Goal: Transaction & Acquisition: Purchase product/service

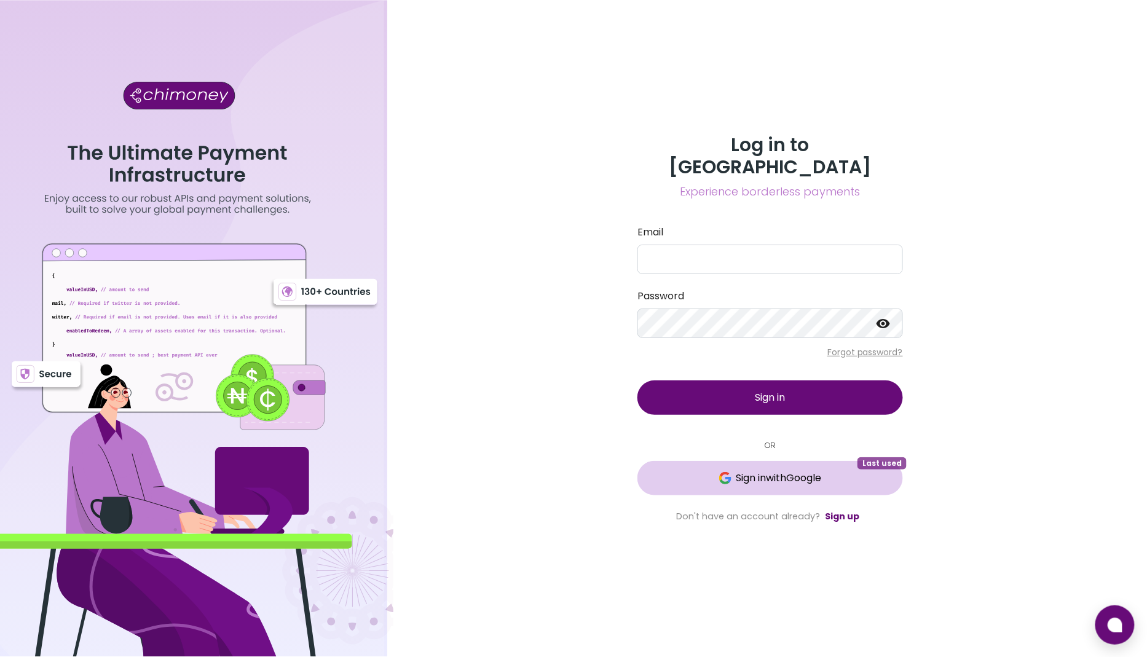
click at [750, 472] on span "Sign in with Google" at bounding box center [778, 478] width 85 height 15
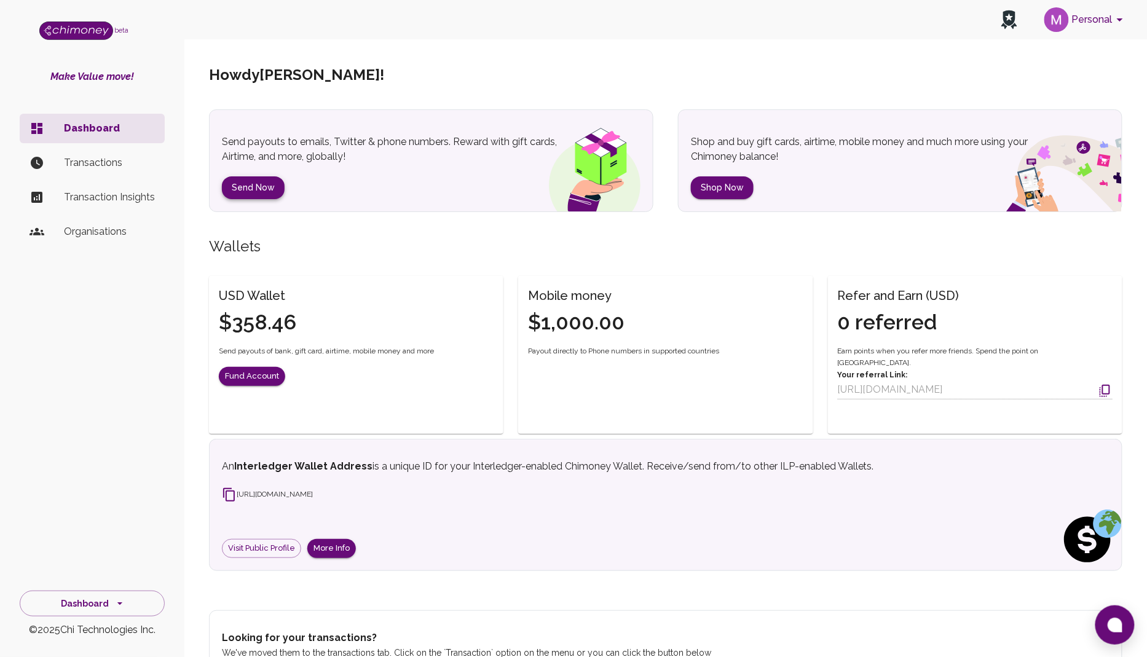
click at [242, 176] on button "Send Now" at bounding box center [253, 187] width 63 height 23
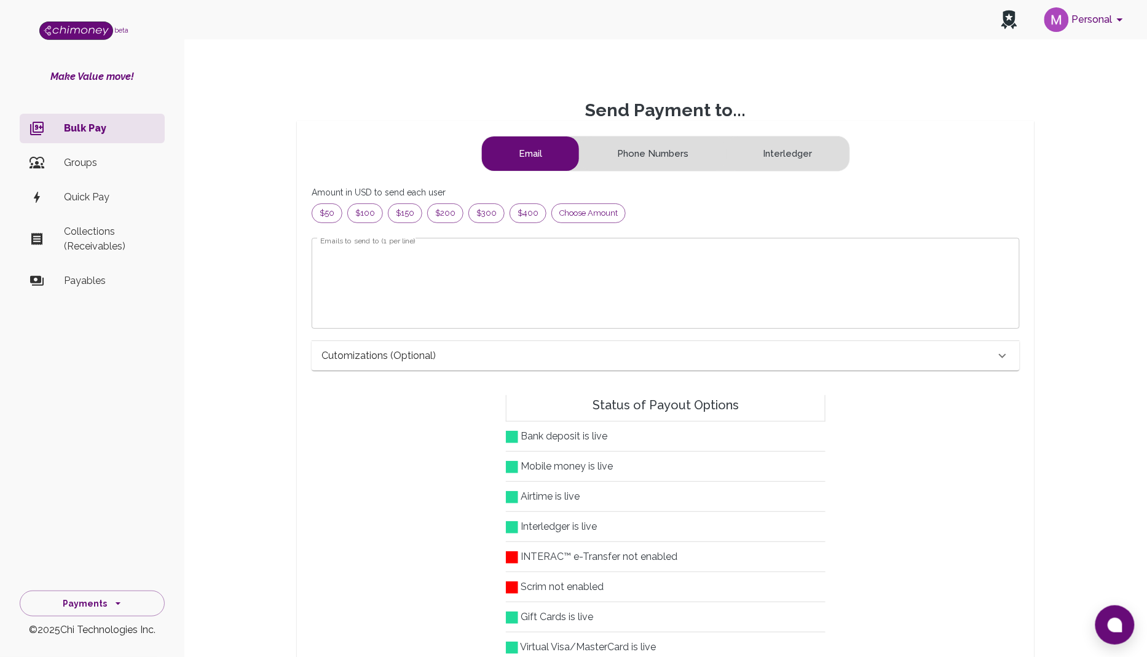
scroll to position [159, 687]
click at [666, 151] on button "Phone Numbers" at bounding box center [652, 153] width 145 height 34
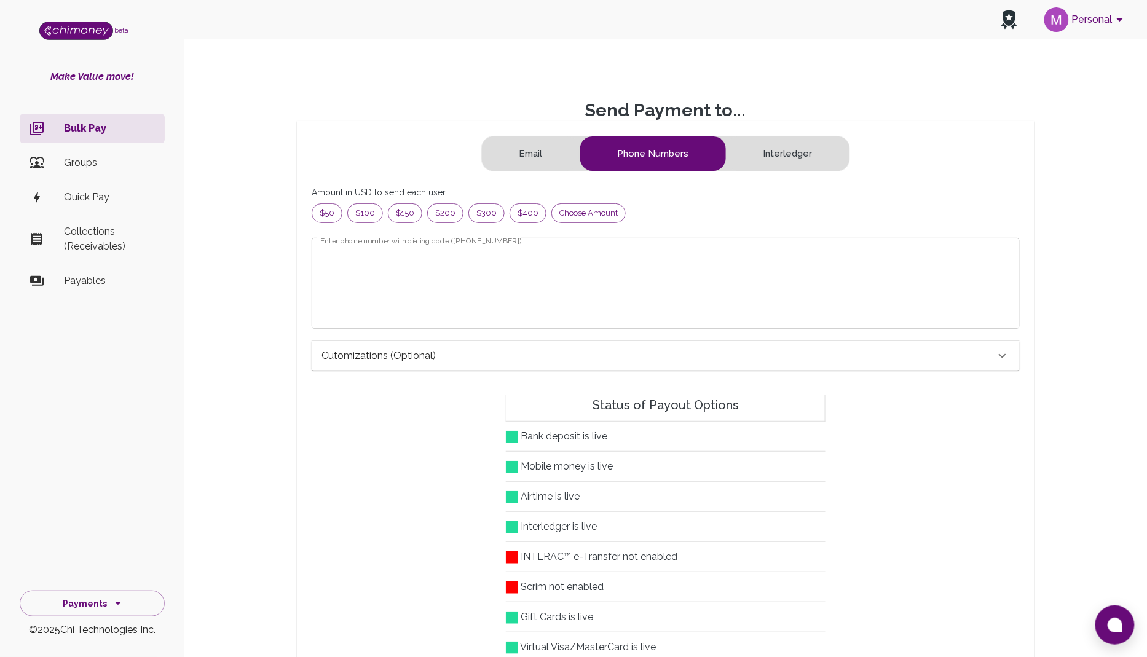
click at [366, 250] on textarea "Enter phone number with dialing code ([PHONE_NUMBER])" at bounding box center [665, 283] width 691 height 71
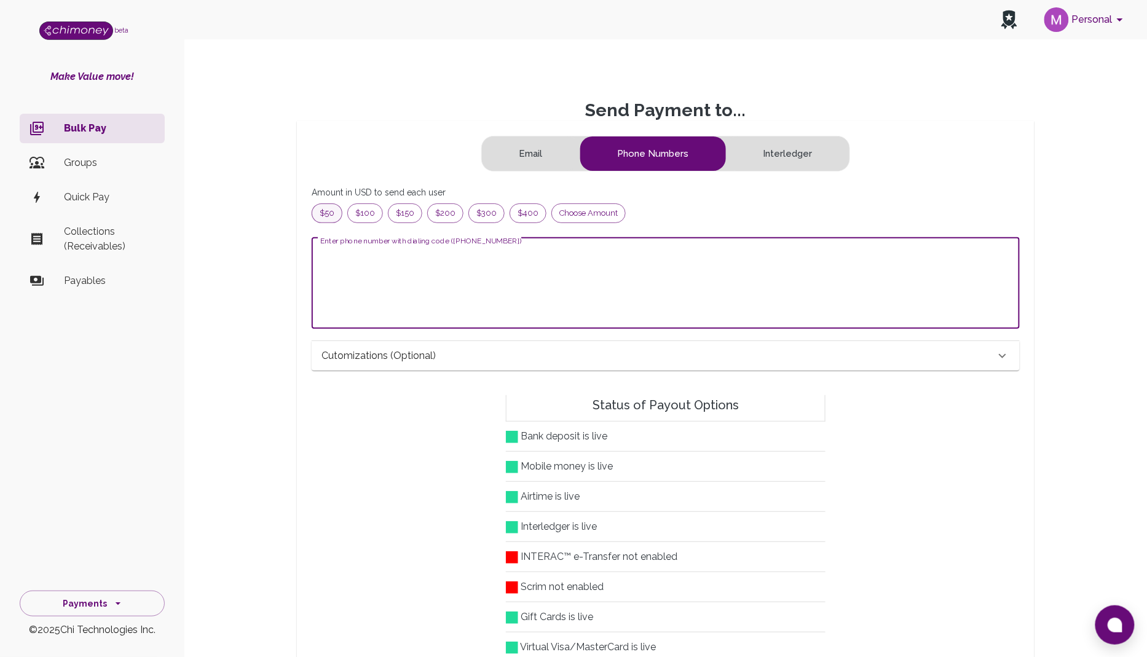
click at [327, 210] on span "$50" at bounding box center [327, 213] width 30 height 12
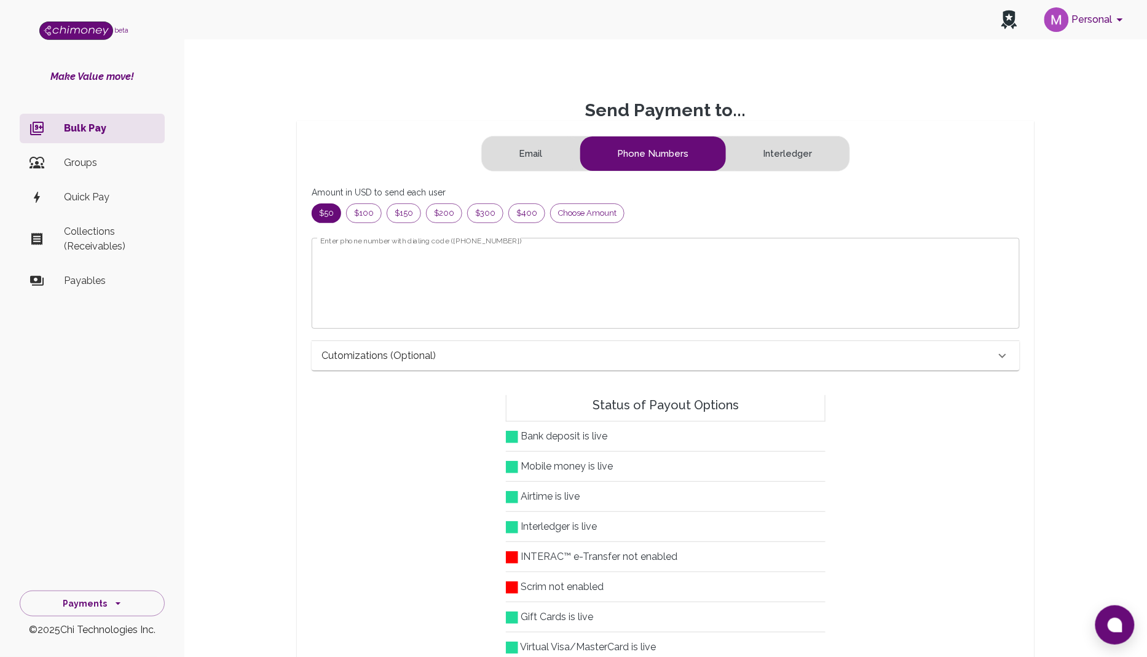
click at [442, 277] on textarea "Enter phone number with dialing code ([PHONE_NUMBER])" at bounding box center [665, 283] width 691 height 71
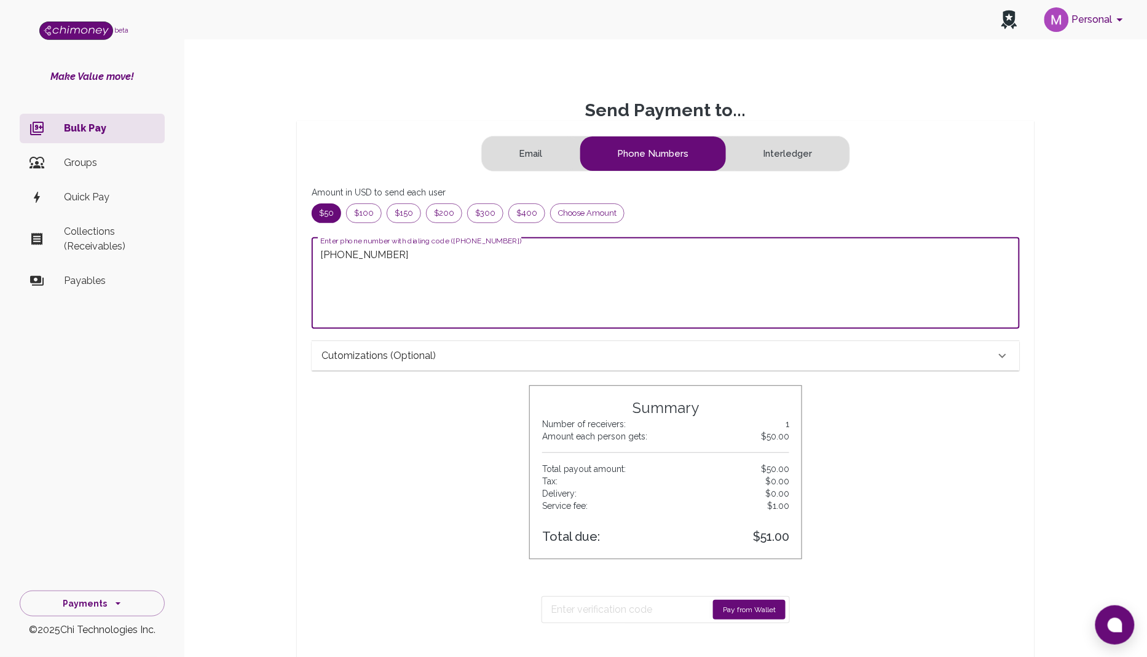
type textarea "[PHONE_NUMBER]"
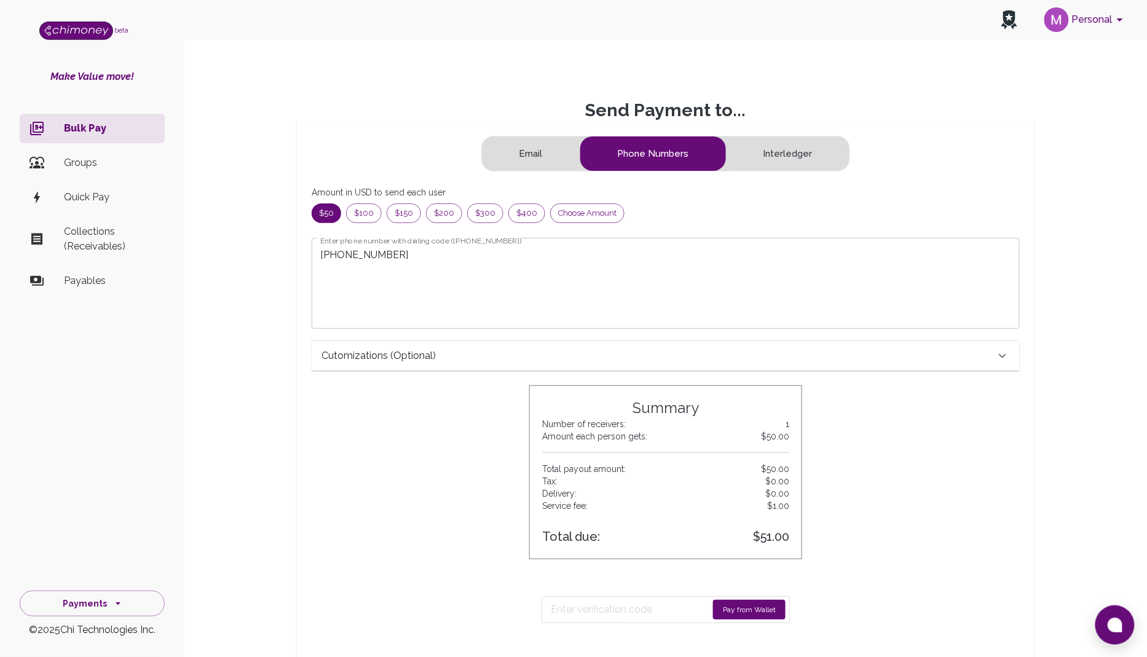
click at [739, 600] on button "Pay from Wallet" at bounding box center [749, 610] width 73 height 20
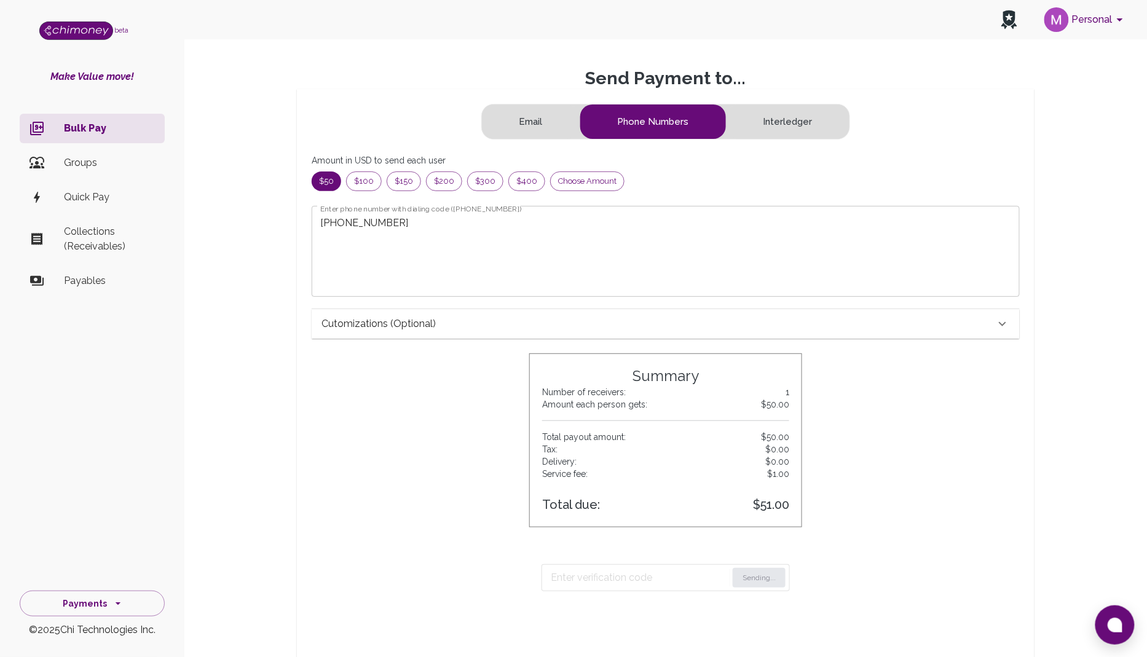
scroll to position [41, 0]
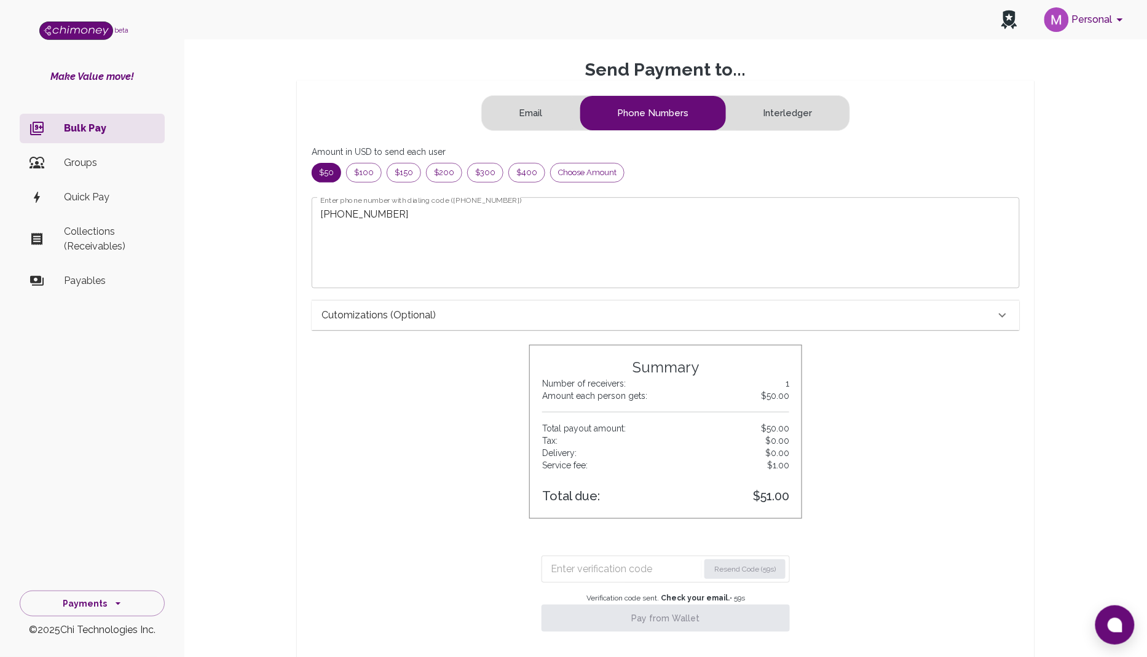
click at [609, 566] on input "Enter verification code" at bounding box center [625, 569] width 148 height 20
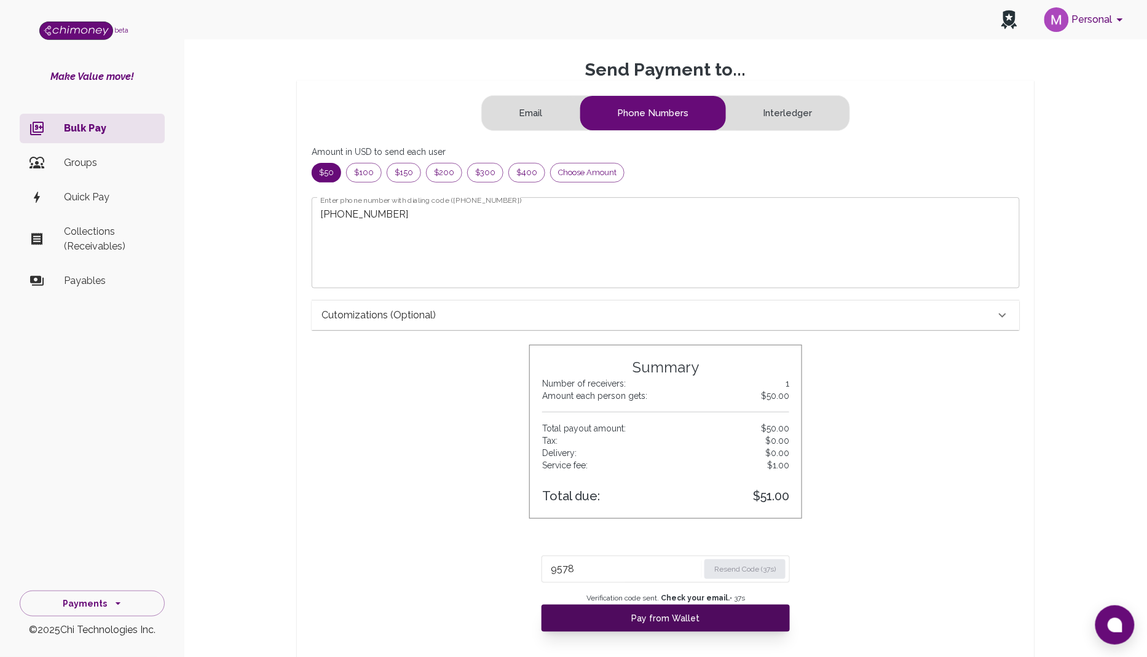
type input "9578"
click at [631, 620] on button "Pay from Wallet" at bounding box center [666, 618] width 248 height 27
